Goal: Information Seeking & Learning: Learn about a topic

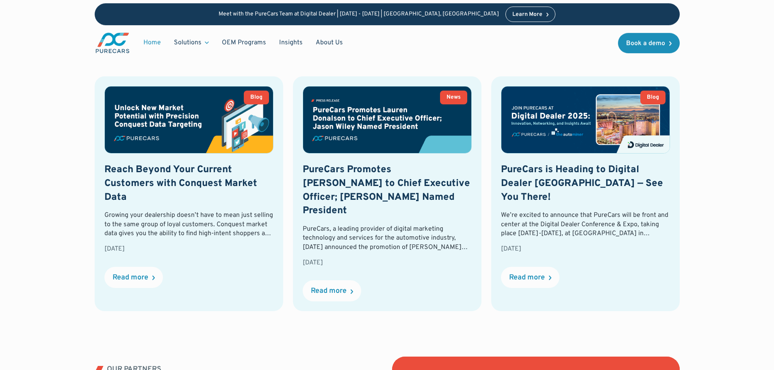
scroll to position [1869, 0]
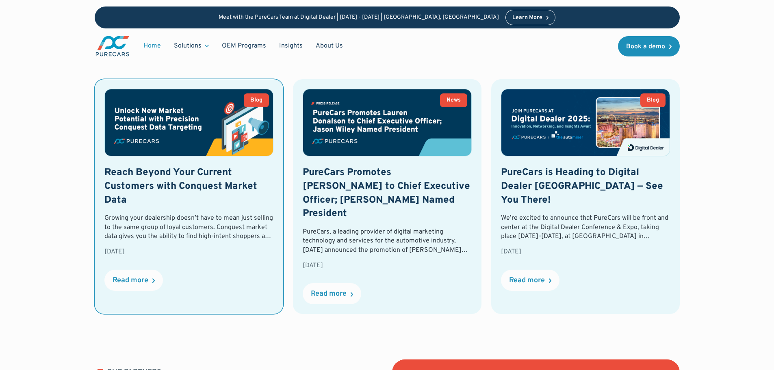
click at [189, 189] on h3 "Reach Beyond Your Current Customers with Conquest Market Data" at bounding box center [188, 186] width 169 height 41
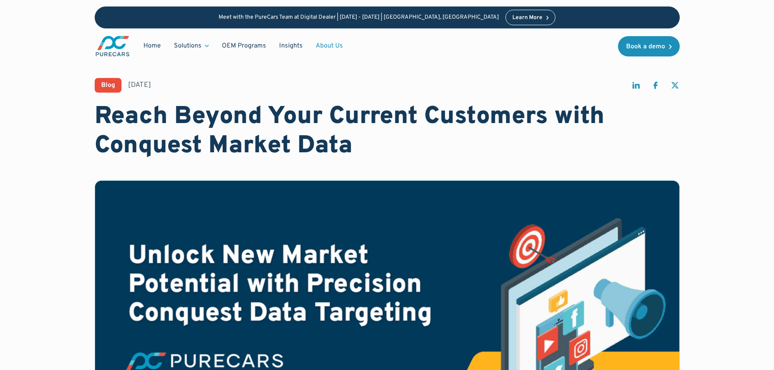
click at [332, 45] on link "About Us" at bounding box center [329, 45] width 40 height 15
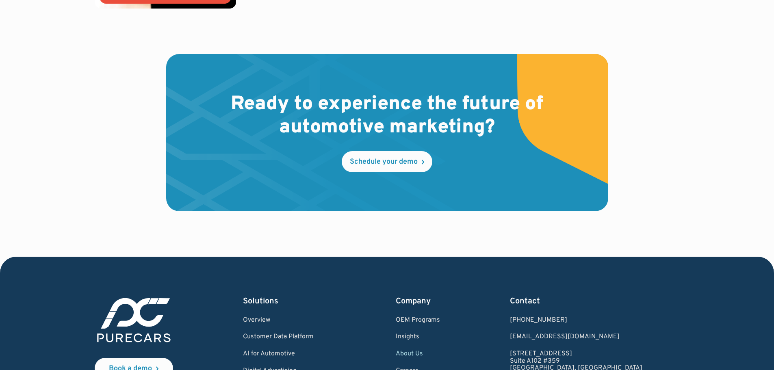
scroll to position [2399, 0]
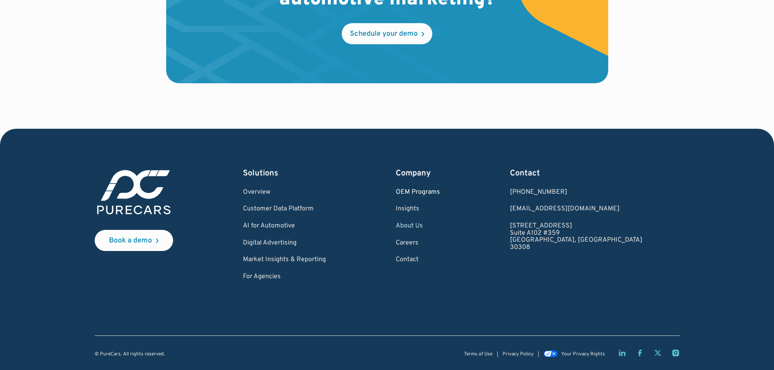
click at [440, 193] on link "OEM Programs" at bounding box center [418, 192] width 44 height 7
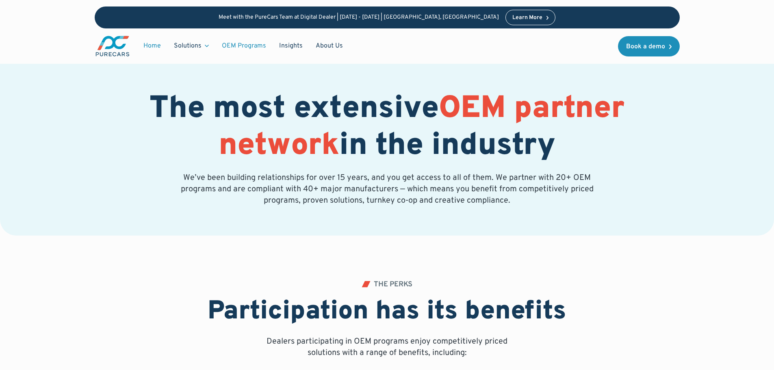
click at [156, 45] on link "Home" at bounding box center [152, 45] width 30 height 15
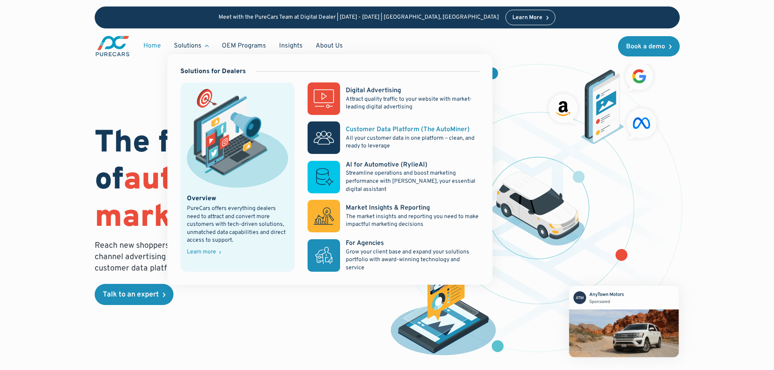
click at [330, 135] on rect at bounding box center [324, 137] width 33 height 33
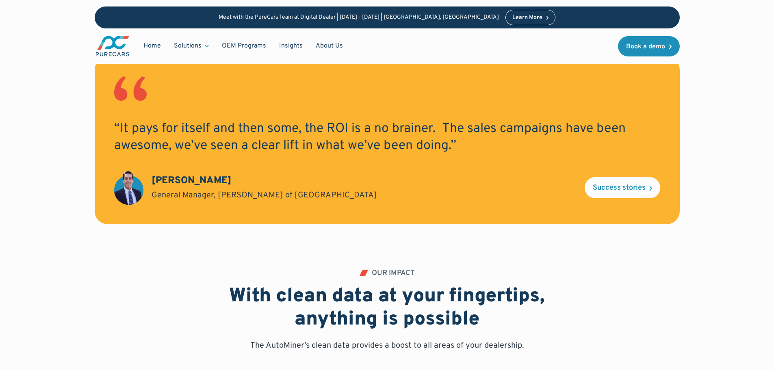
scroll to position [1219, 0]
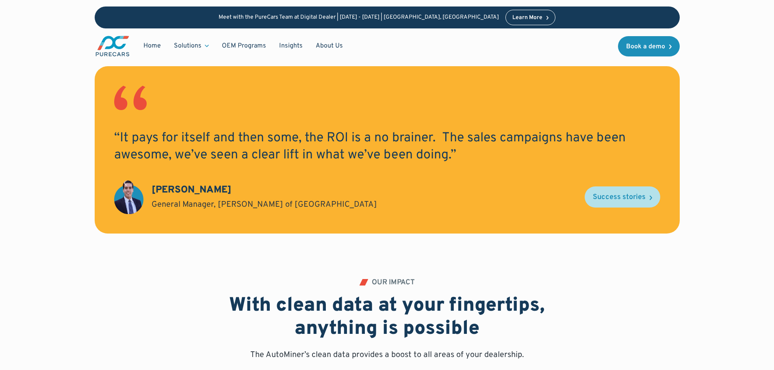
click at [629, 199] on div "Success stories" at bounding box center [619, 197] width 53 height 7
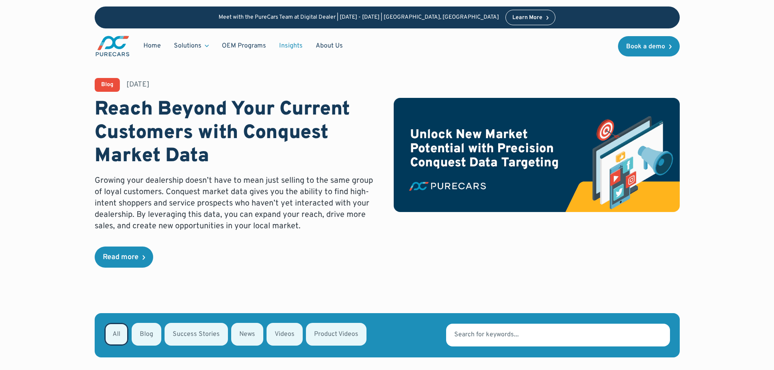
radio input "true"
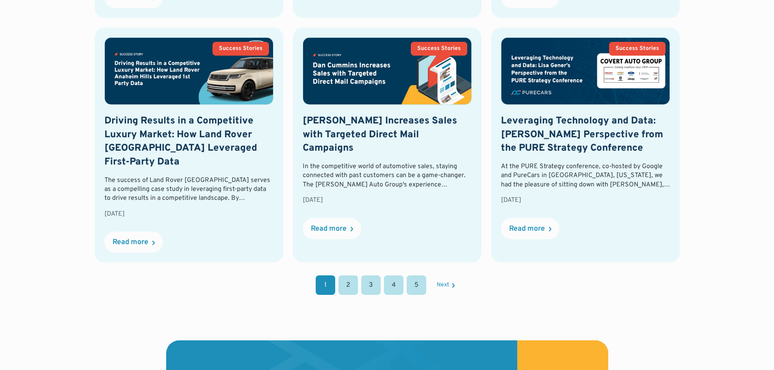
scroll to position [841, 0]
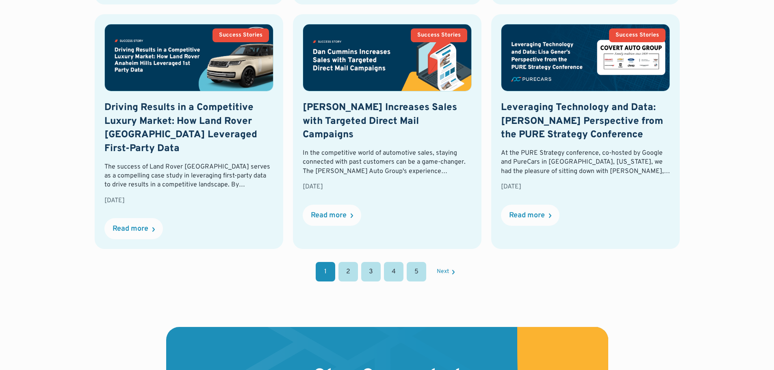
click at [346, 271] on link "2" at bounding box center [348, 272] width 20 height 20
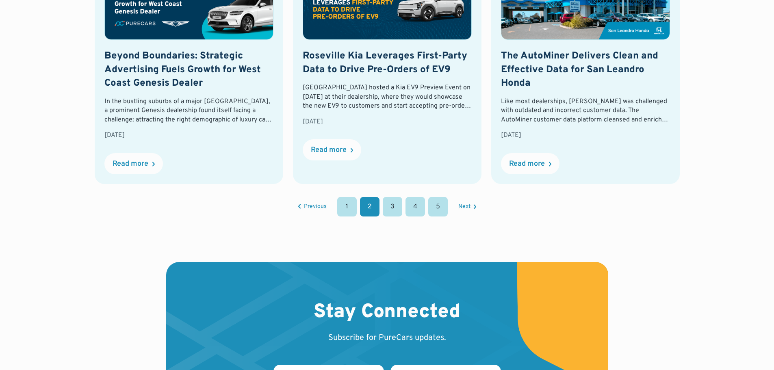
scroll to position [923, 0]
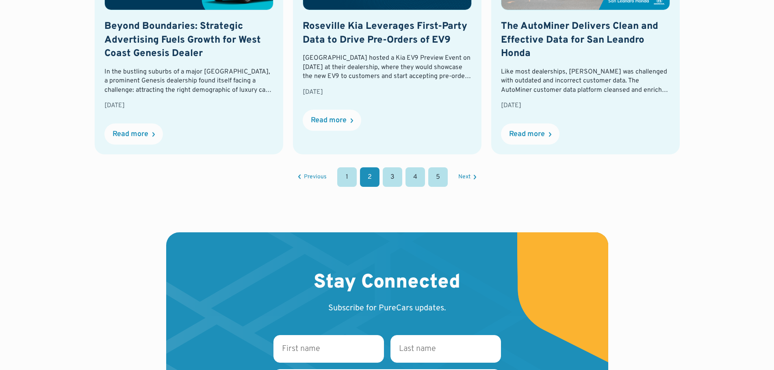
click at [391, 178] on link "3" at bounding box center [393, 177] width 20 height 20
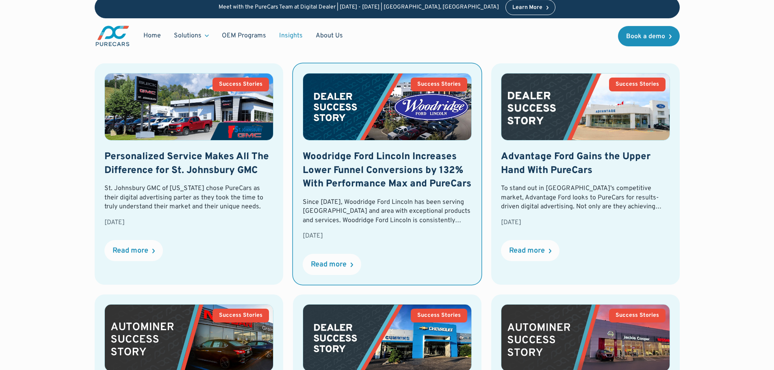
scroll to position [313, 0]
